Goal: Task Accomplishment & Management: Manage account settings

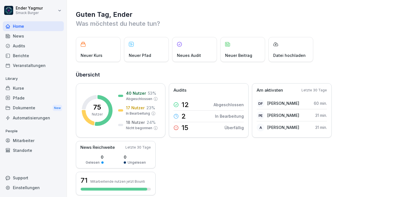
click at [22, 150] on div "Standorte" at bounding box center [33, 150] width 61 height 10
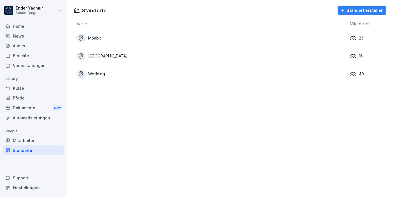
click at [353, 10] on div "Standort erstellen" at bounding box center [362, 10] width 43 height 6
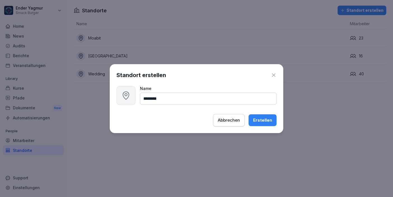
type input "********"
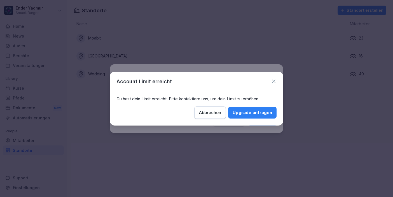
click at [217, 115] on div "Abbrechen" at bounding box center [210, 113] width 22 height 6
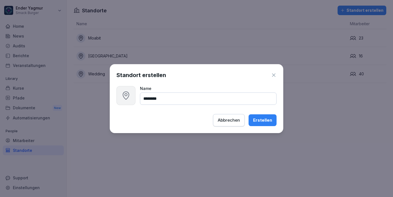
click at [274, 78] on icon "button" at bounding box center [274, 75] width 6 height 6
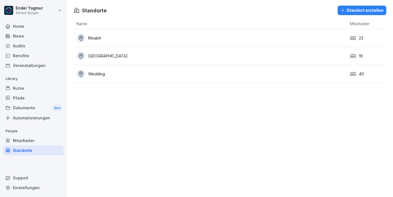
click at [244, 114] on div "Standorte Standort erstellen Name Mitarbeiter Moabit 23 [STREET_ADDRESS]" at bounding box center [230, 98] width 326 height 197
click at [23, 29] on div "Home" at bounding box center [33, 26] width 61 height 10
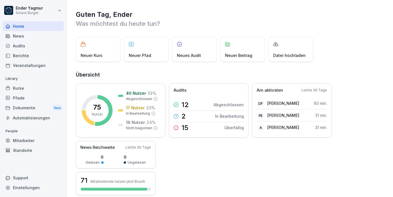
click at [360, 24] on p "Was möchtest du heute tun?" at bounding box center [230, 23] width 309 height 9
